Goal: Task Accomplishment & Management: Manage account settings

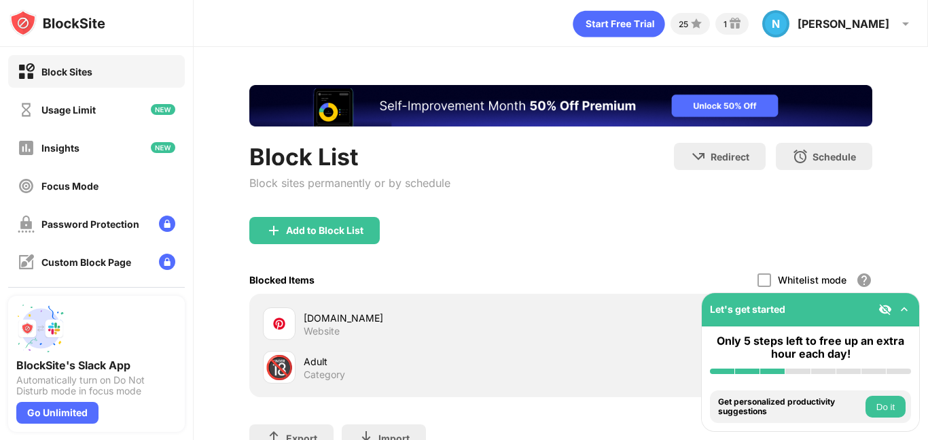
click at [910, 313] on img at bounding box center [905, 309] width 14 height 14
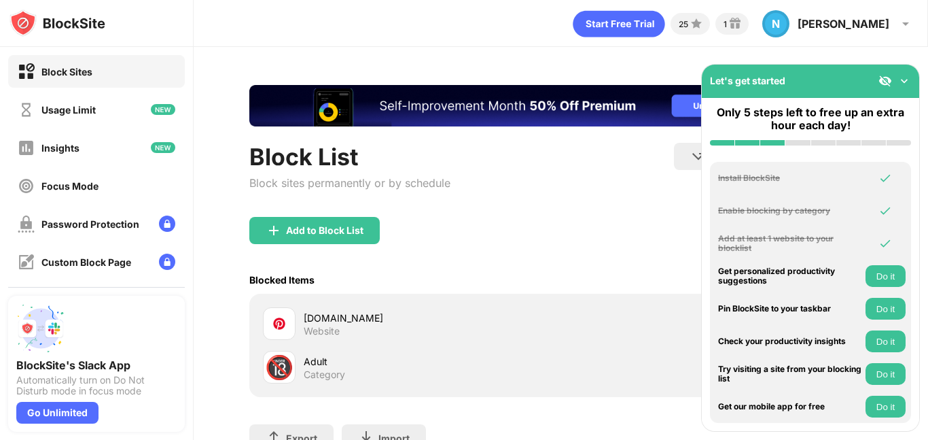
click at [899, 86] on img at bounding box center [905, 81] width 14 height 14
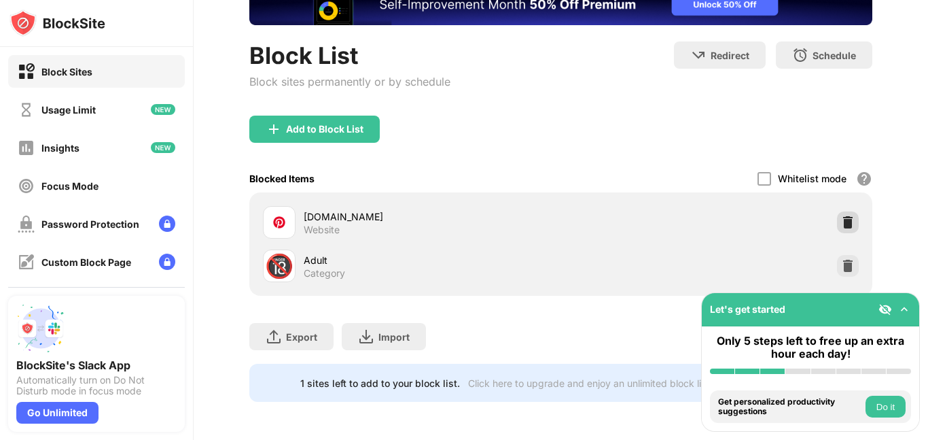
click at [843, 219] on img at bounding box center [848, 222] width 14 height 14
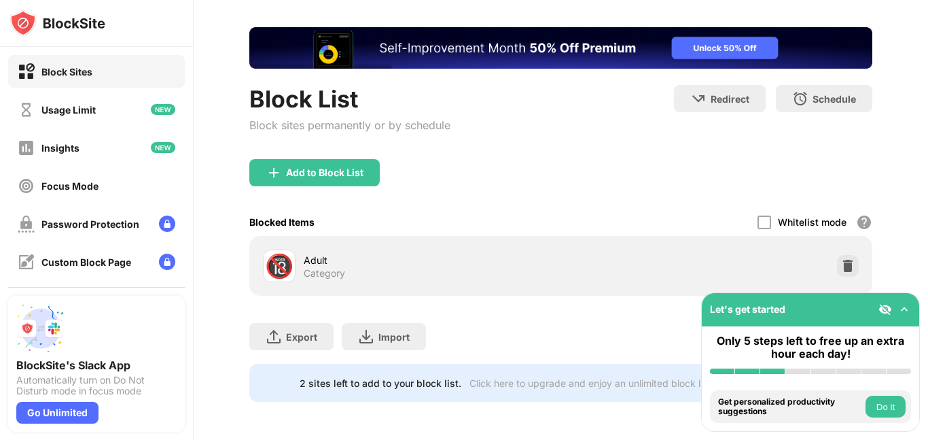
scroll to position [58, 0]
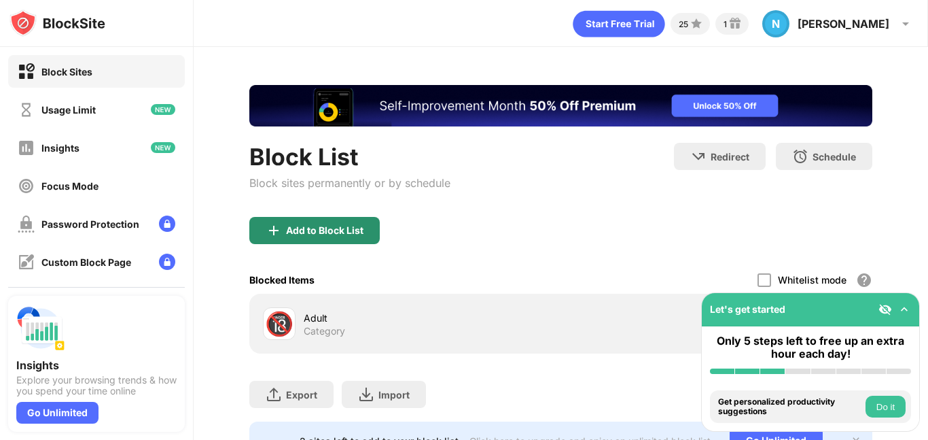
click at [314, 221] on div "Add to Block List" at bounding box center [314, 230] width 130 height 27
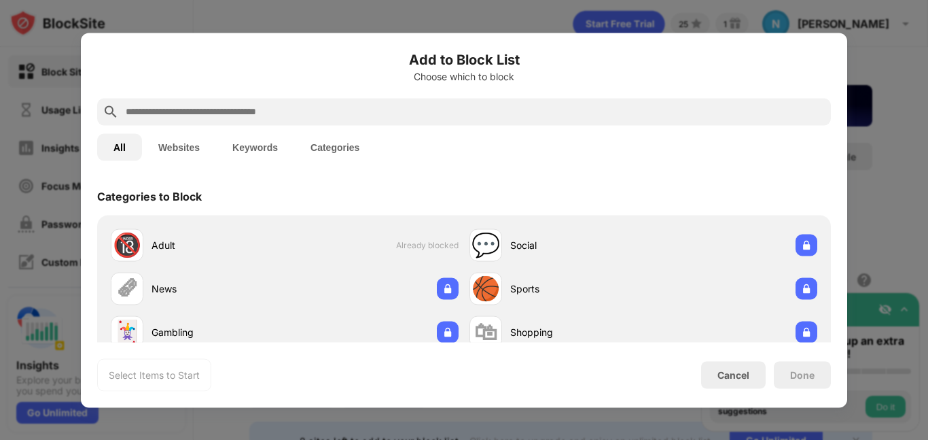
click at [328, 117] on input "text" at bounding box center [474, 111] width 701 height 16
paste input "**********"
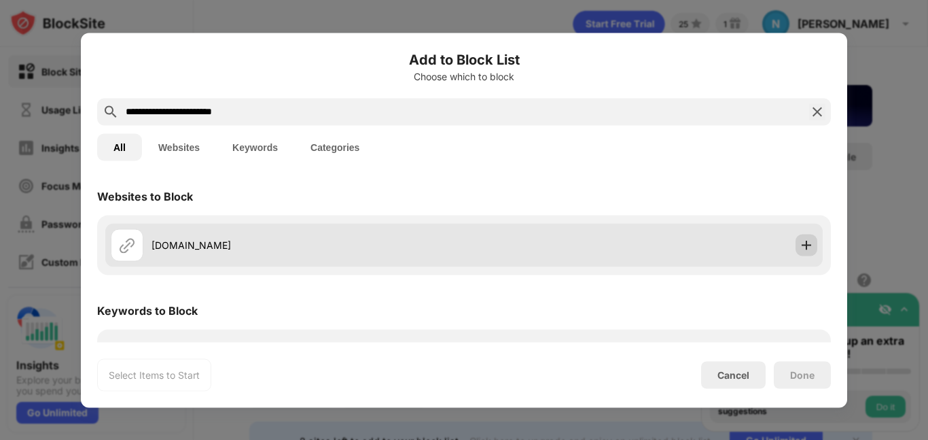
type input "**********"
click at [811, 247] on img at bounding box center [807, 245] width 14 height 14
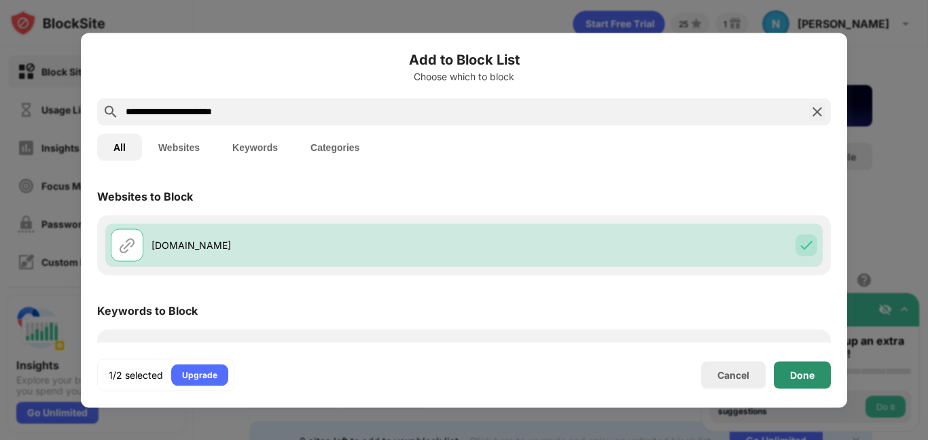
click at [799, 376] on div "Done" at bounding box center [802, 374] width 24 height 11
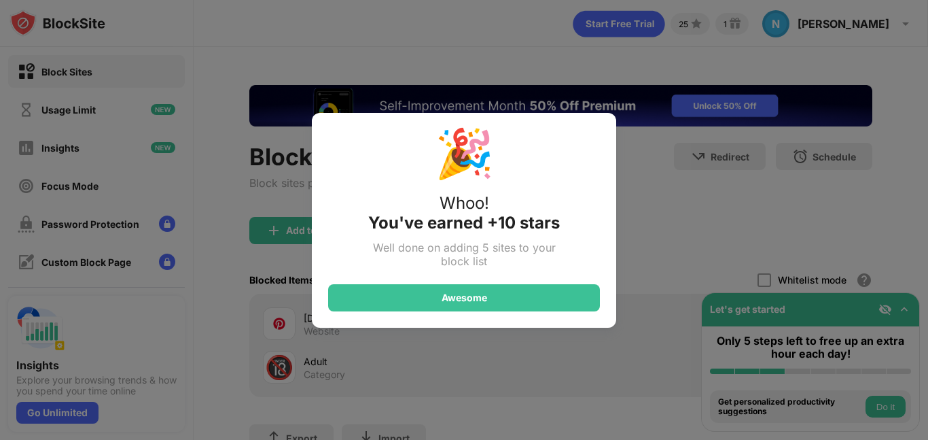
click at [300, 232] on div "🎉 Whoo! You've earned +10 stars Well done on adding 5 sites to your block list …" at bounding box center [464, 220] width 928 height 440
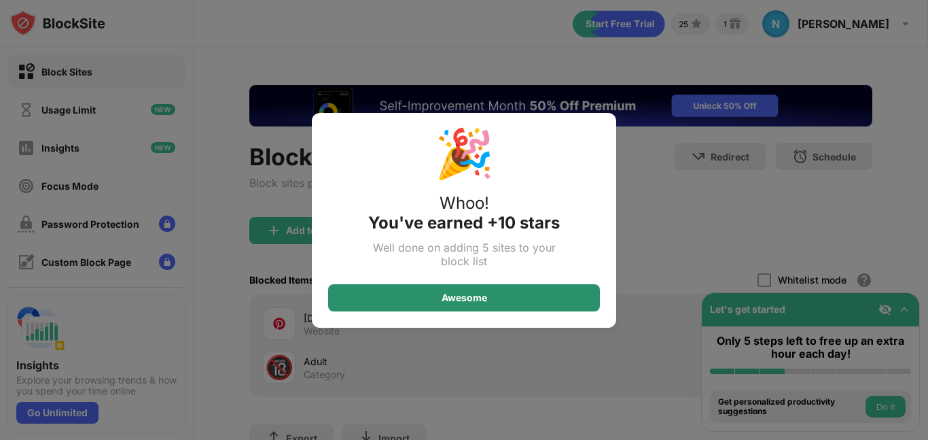
click at [476, 289] on div "Awesome" at bounding box center [464, 297] width 272 height 27
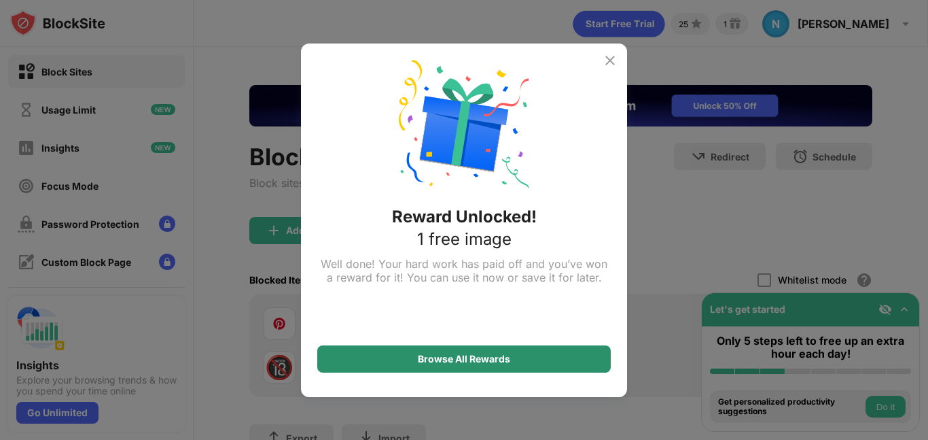
click at [453, 361] on div "Browse All Rewards" at bounding box center [464, 358] width 92 height 11
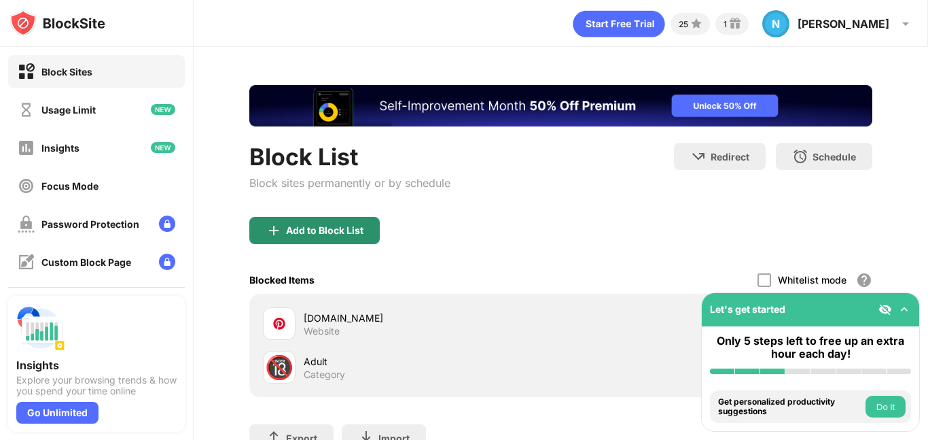
click at [342, 226] on div "Add to Block List" at bounding box center [324, 230] width 77 height 11
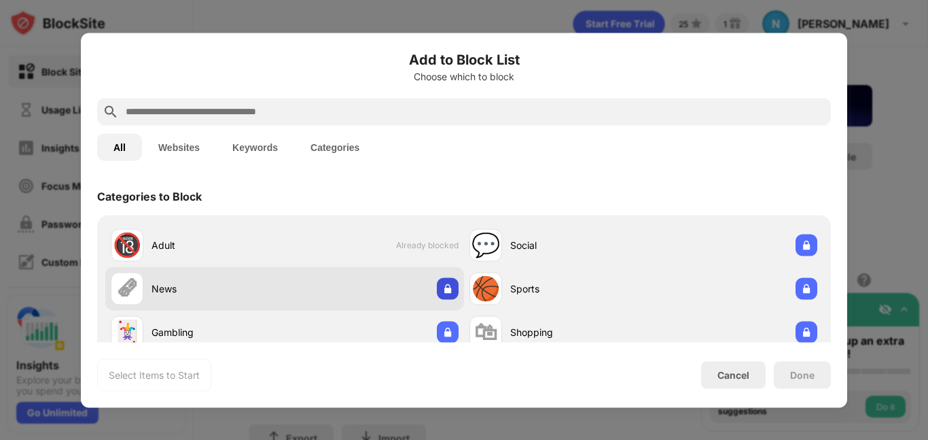
click at [447, 288] on img at bounding box center [448, 288] width 14 height 14
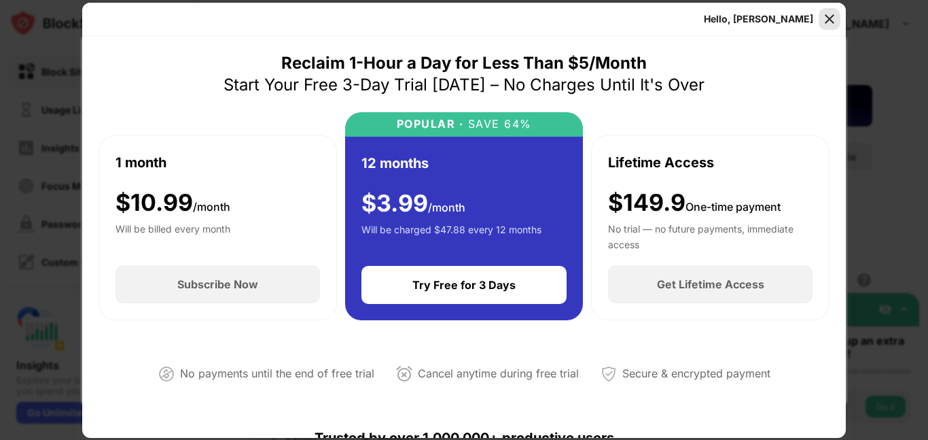
click at [828, 18] on img at bounding box center [830, 19] width 14 height 14
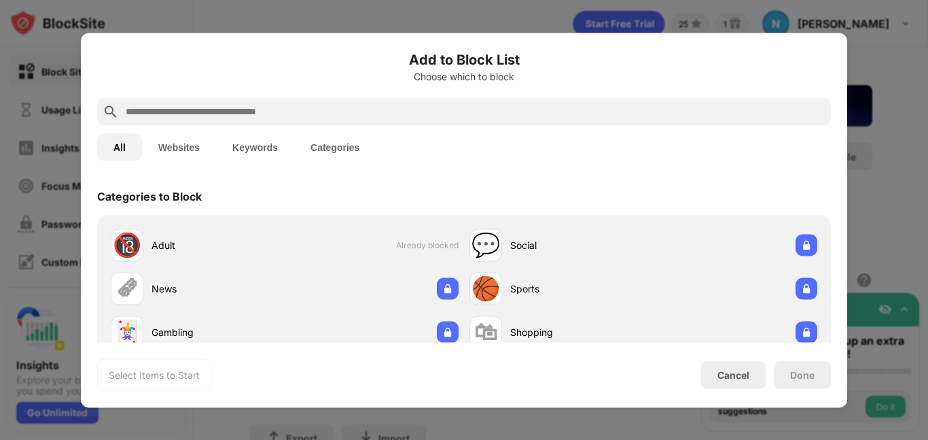
click at [186, 146] on button "Websites" at bounding box center [179, 146] width 74 height 27
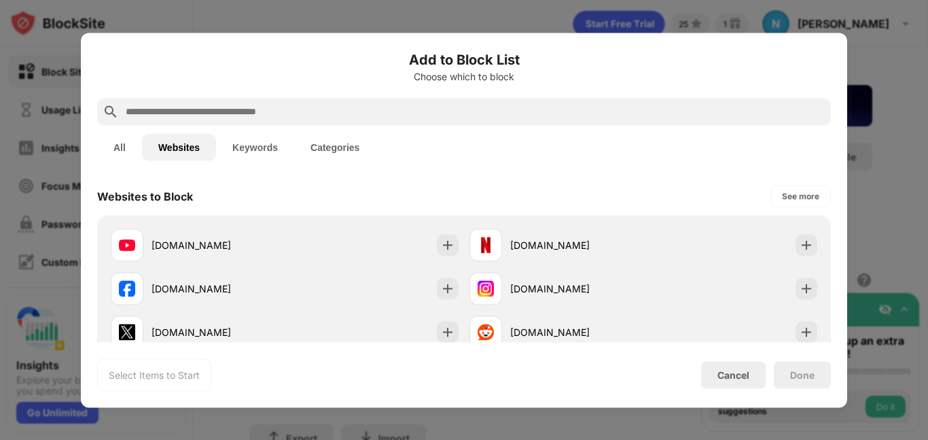
click at [247, 148] on button "Keywords" at bounding box center [255, 146] width 78 height 27
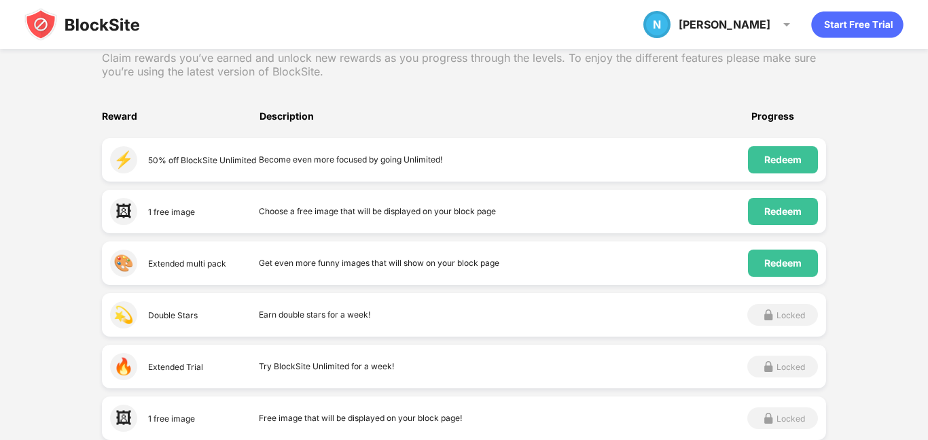
scroll to position [206, 0]
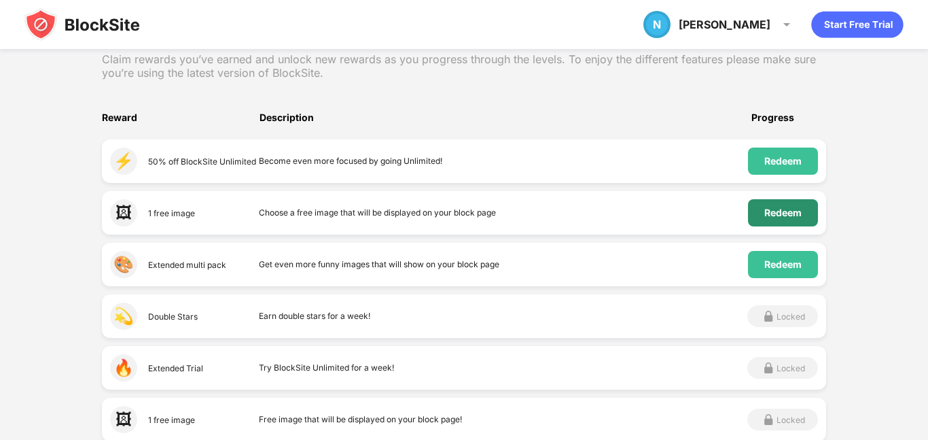
click at [777, 217] on div "Redeem" at bounding box center [782, 212] width 37 height 11
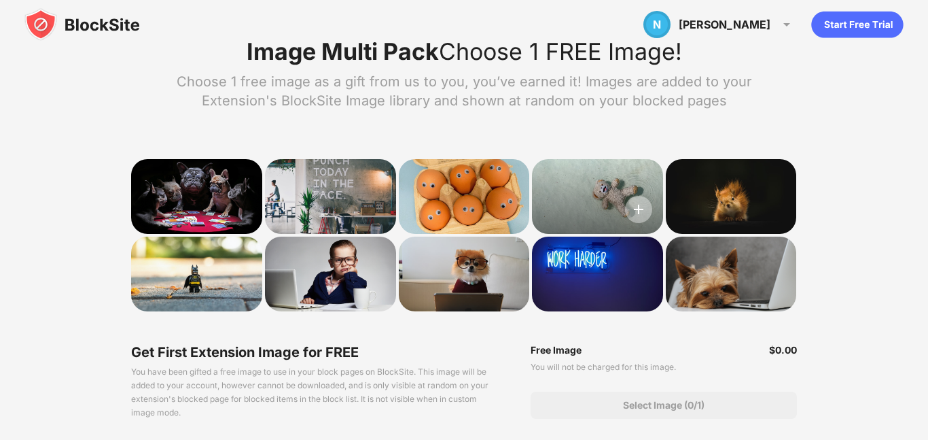
click at [639, 212] on img at bounding box center [638, 209] width 27 height 27
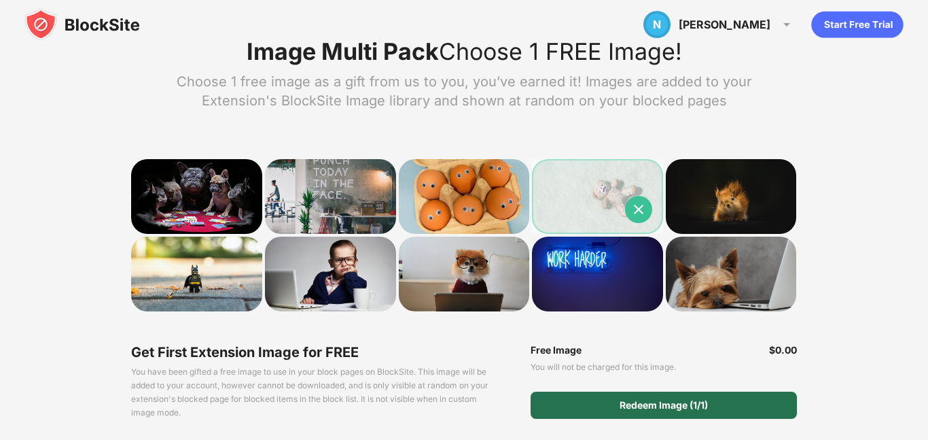
click at [612, 406] on div "Redeem Image (1/1)" at bounding box center [664, 404] width 266 height 27
